Goal: Task Accomplishment & Management: Manage account settings

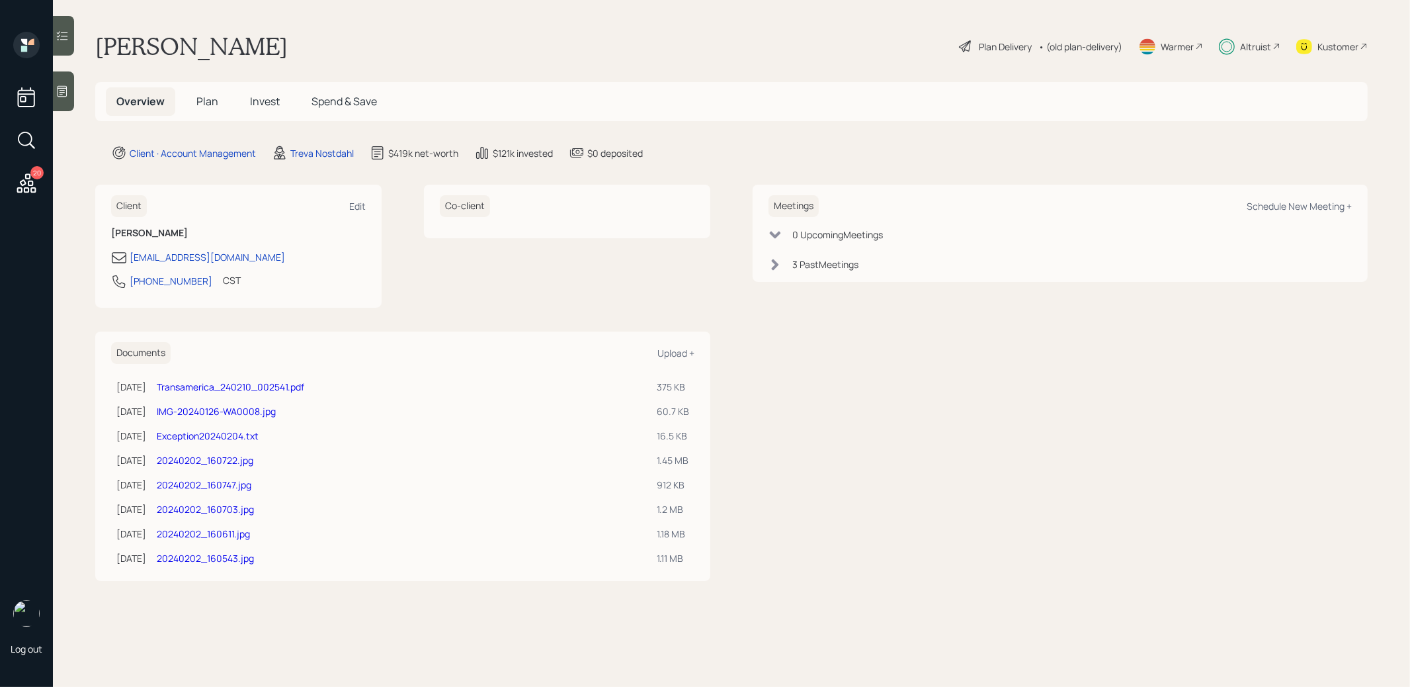
click at [261, 102] on span "Invest" at bounding box center [265, 101] width 30 height 15
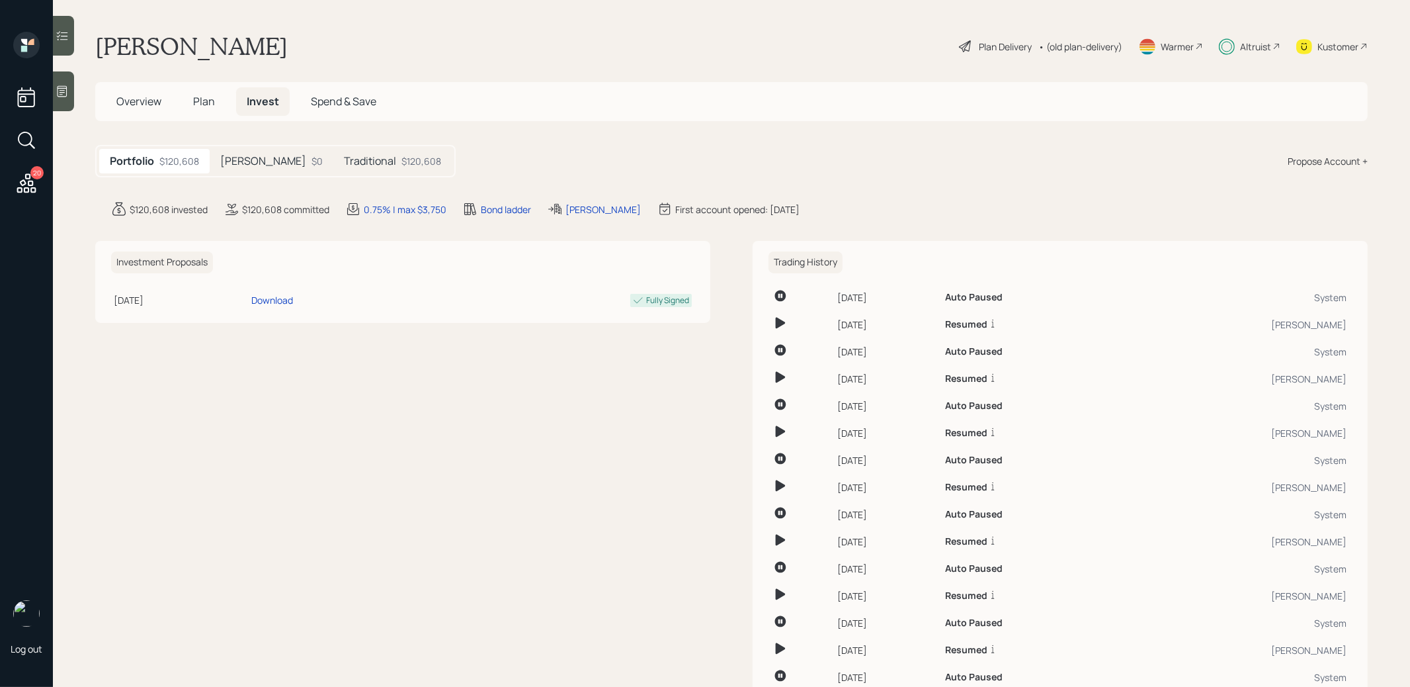
click at [202, 97] on span "Plan" at bounding box center [204, 101] width 22 height 15
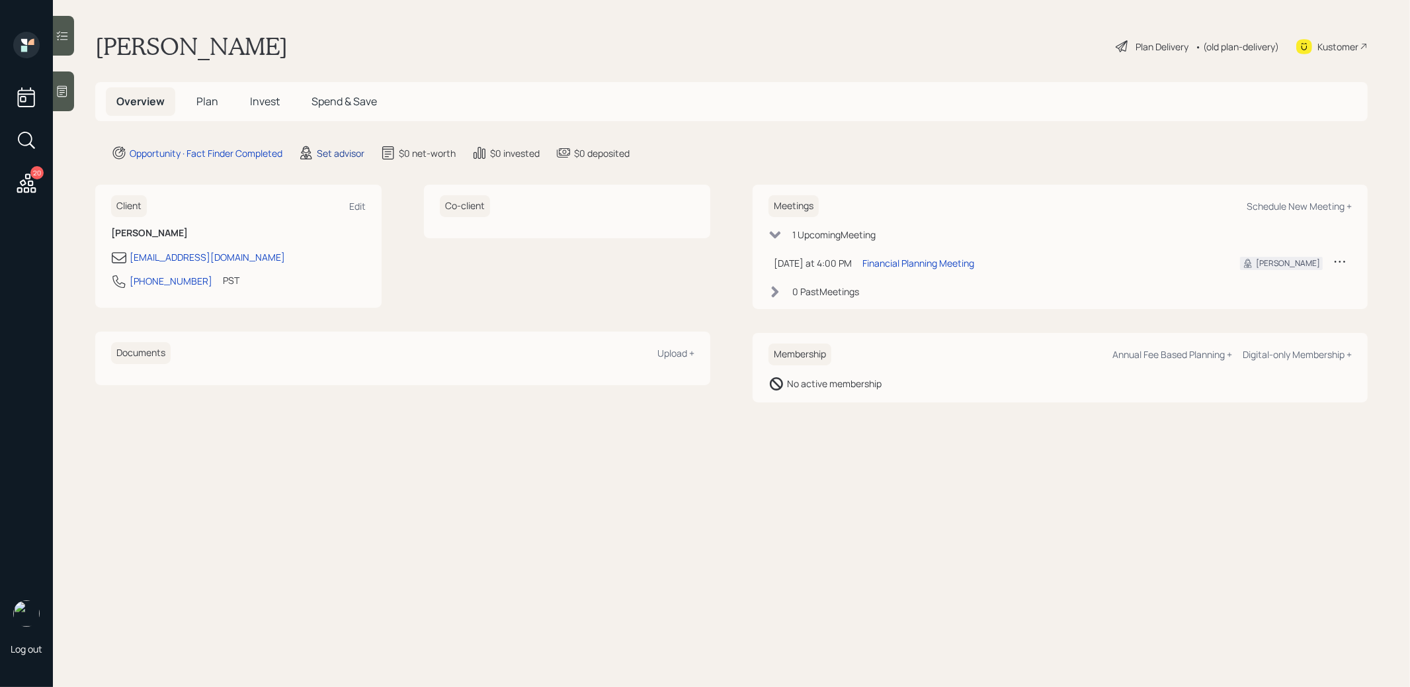
click at [351, 153] on div "Set advisor" at bounding box center [341, 153] width 48 height 14
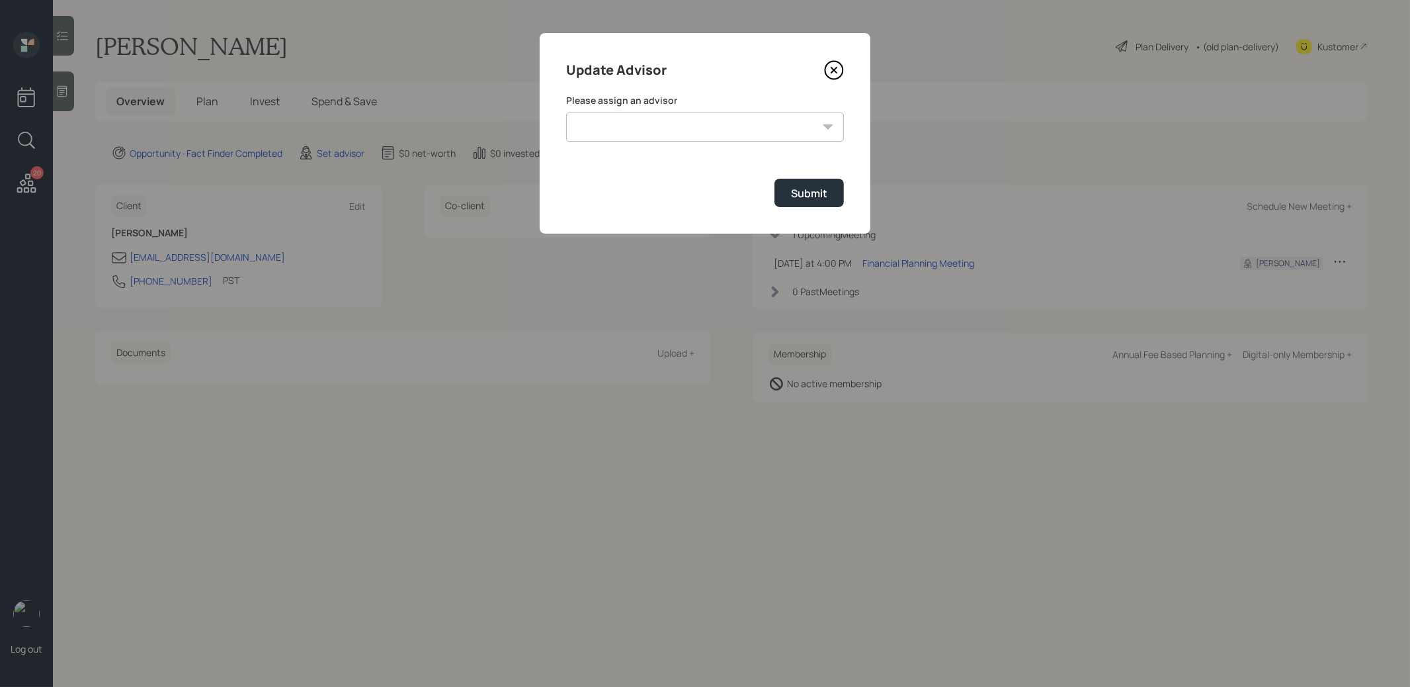
click at [806, 126] on select "[PERSON_NAME] [PERSON_NAME] [PERSON_NAME] [PERSON_NAME] End [PERSON_NAME] [PERS…" at bounding box center [705, 126] width 278 height 29
